Goal: Task Accomplishment & Management: Check status

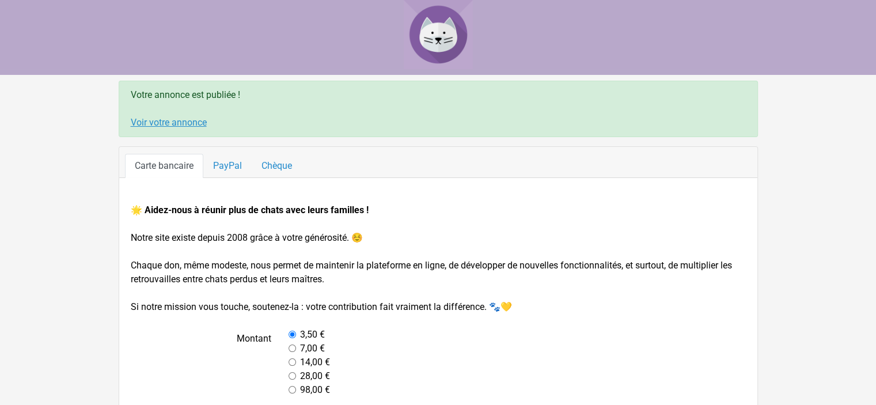
click at [175, 123] on link "Voir votre annonce" at bounding box center [169, 122] width 76 height 11
click at [186, 123] on link "Voir votre annonce" at bounding box center [169, 122] width 76 height 11
click at [168, 117] on link "Voir votre annonce" at bounding box center [169, 122] width 76 height 11
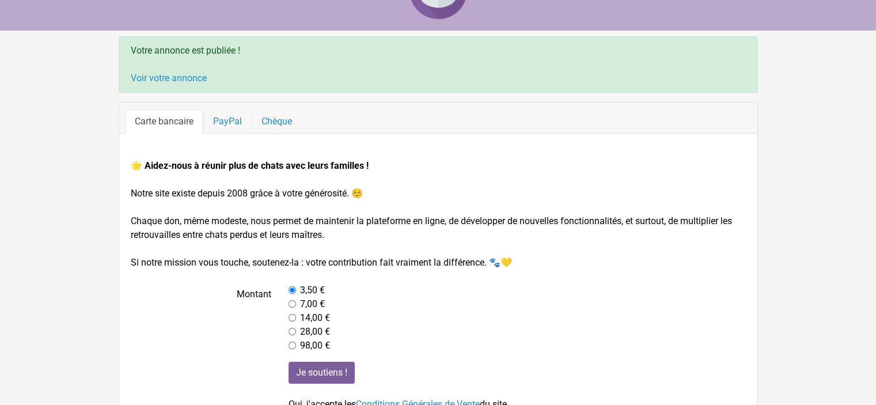
scroll to position [58, 0]
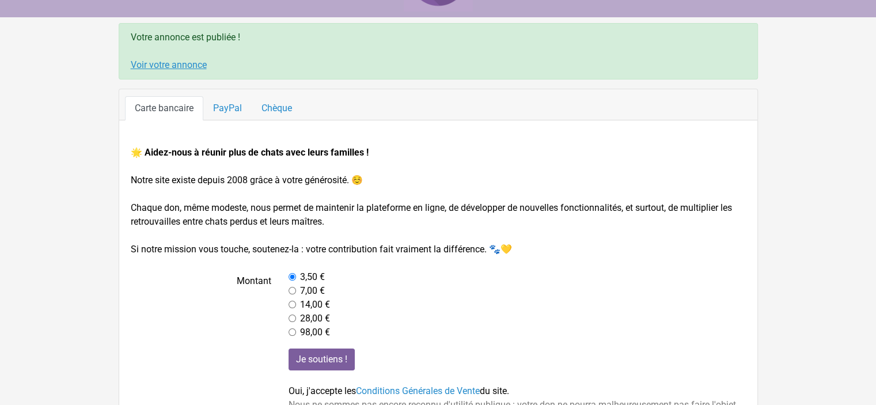
click at [198, 65] on link "Voir votre annonce" at bounding box center [169, 64] width 76 height 11
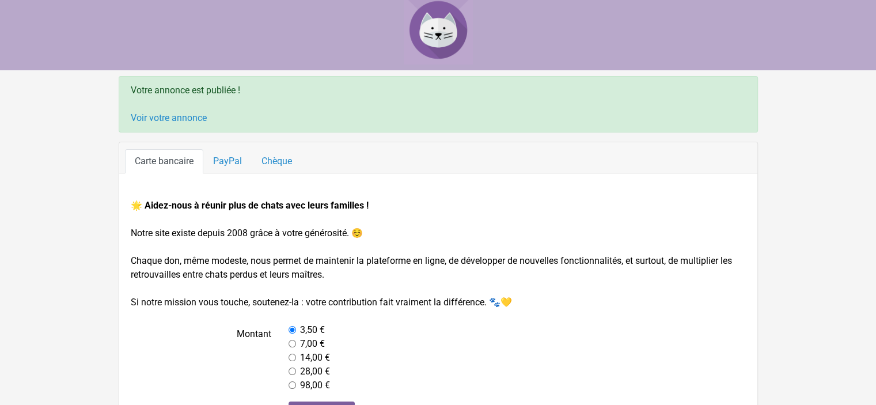
scroll to position [0, 0]
